Goal: Find specific page/section: Locate a particular part of the current website

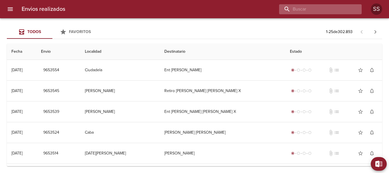
click at [319, 11] on input "buscar" at bounding box center [315, 9] width 73 height 10
paste input "[PERSON_NAME]"
type input "[PERSON_NAME]"
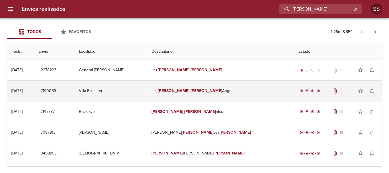
scroll to position [28, 0]
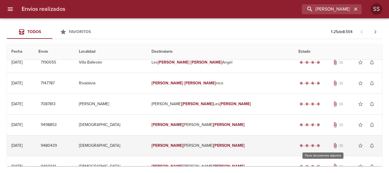
click at [333, 145] on span "attach_file" at bounding box center [336, 146] width 6 height 6
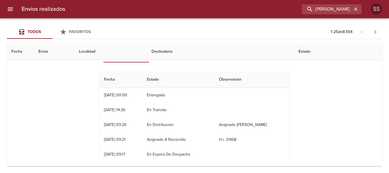
scroll to position [114, 0]
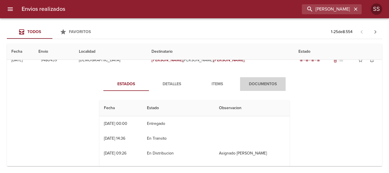
click at [259, 81] on span "Documentos" at bounding box center [263, 84] width 39 height 7
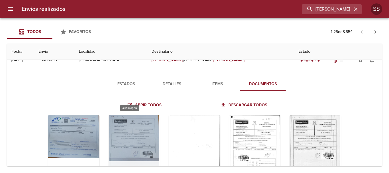
click at [129, 135] on div "Tabla de envíos del cliente" at bounding box center [134, 150] width 51 height 71
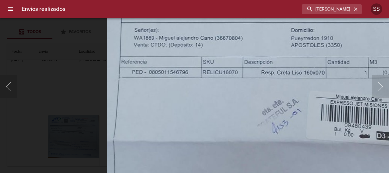
click at [185, 105] on img "Lightbox" at bounding box center [270, 95] width 327 height 468
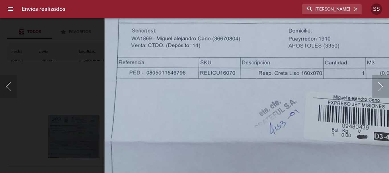
click at [381, 87] on button "Siguiente" at bounding box center [380, 86] width 17 height 23
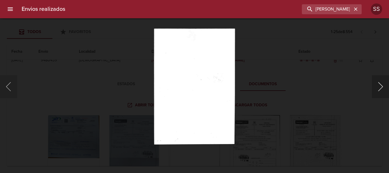
click at [381, 87] on button "Siguiente" at bounding box center [380, 86] width 17 height 23
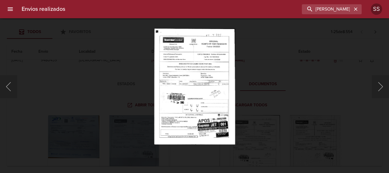
click at [204, 85] on img "Lightbox" at bounding box center [194, 86] width 81 height 116
click at [380, 87] on button "Siguiente" at bounding box center [380, 86] width 17 height 23
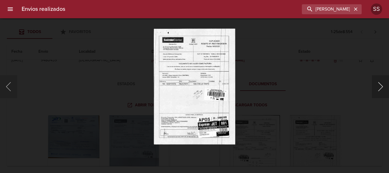
click at [380, 87] on button "Siguiente" at bounding box center [380, 86] width 17 height 23
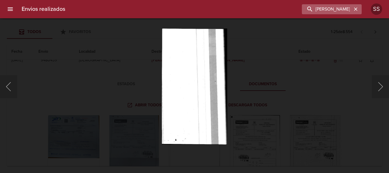
click at [355, 7] on icon "button" at bounding box center [356, 9] width 6 height 6
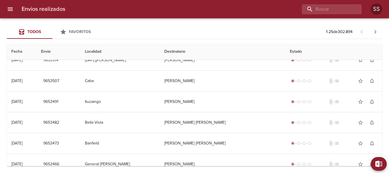
scroll to position [0, 0]
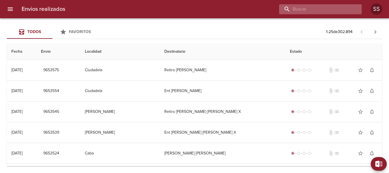
click at [334, 9] on input "buscar" at bounding box center [315, 9] width 73 height 10
type input "[PERSON_NAME]"
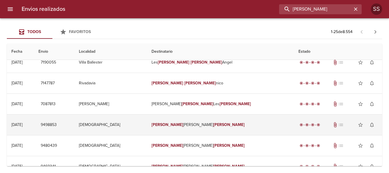
scroll to position [57, 0]
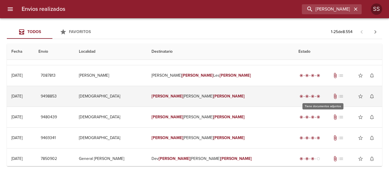
click at [333, 95] on span "attach_file" at bounding box center [336, 96] width 6 height 6
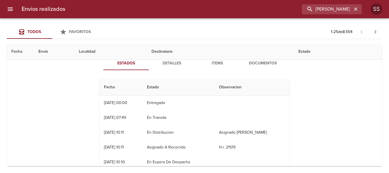
scroll to position [85, 0]
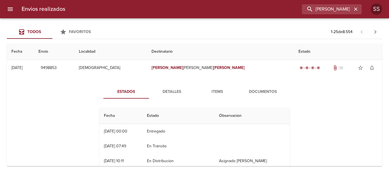
click at [258, 94] on span "Documentos" at bounding box center [263, 91] width 39 height 7
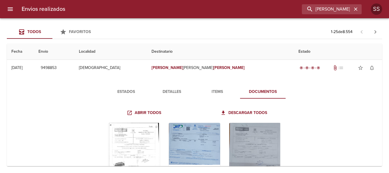
scroll to position [114, 0]
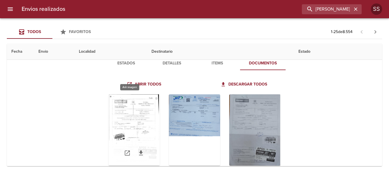
click at [134, 120] on div "Tabla de envíos del cliente" at bounding box center [134, 129] width 51 height 71
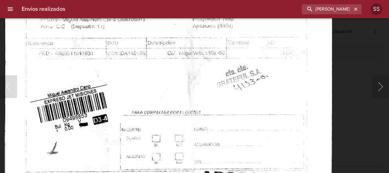
click at [148, 136] on img "Lightbox" at bounding box center [168, 62] width 327 height 468
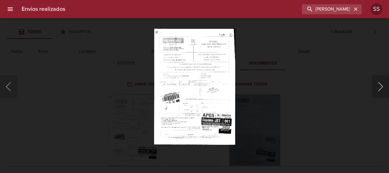
click at [381, 86] on button "Siguiente" at bounding box center [380, 86] width 17 height 23
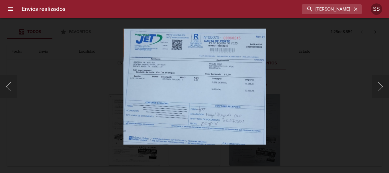
click at [220, 85] on img "Lightbox" at bounding box center [194, 86] width 142 height 116
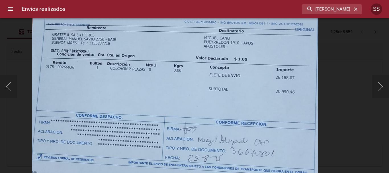
click at [166, 78] on img "Lightbox" at bounding box center [175, 83] width 286 height 233
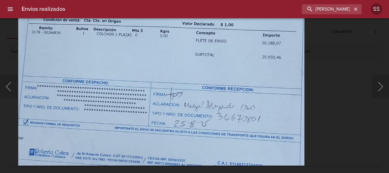
click at [176, 78] on img "Lightbox" at bounding box center [161, 48] width 286 height 233
click at [380, 84] on button "Siguiente" at bounding box center [380, 86] width 17 height 23
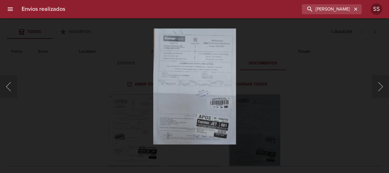
click at [193, 82] on img "Lightbox" at bounding box center [194, 86] width 83 height 116
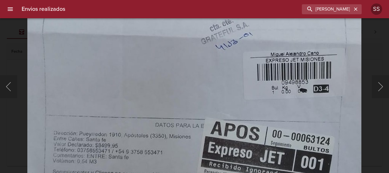
click at [195, 136] on img "Lightbox" at bounding box center [194, 7] width 334 height 468
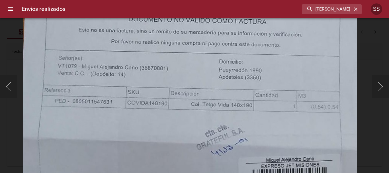
click at [177, 148] on img "Lightbox" at bounding box center [190, 112] width 334 height 468
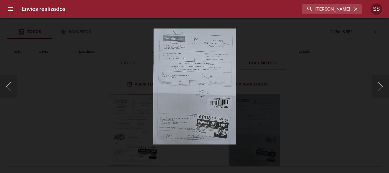
click at [315, 58] on div "Lightbox" at bounding box center [194, 86] width 389 height 173
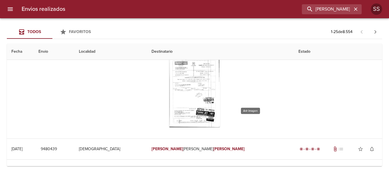
scroll to position [0, 0]
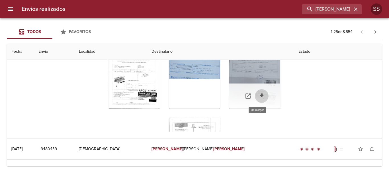
click at [260, 94] on icon "Tabla de envíos del cliente" at bounding box center [262, 95] width 4 height 5
